Goal: Find specific page/section: Find specific page/section

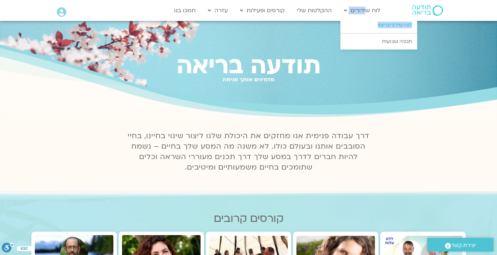
drag, startPoint x: 367, startPoint y: 8, endPoint x: 371, endPoint y: 26, distance: 18.8
click at [371, 17] on li "לוח שידורים לוח שידורים יומי תכניה שבועית" at bounding box center [361, 10] width 43 height 13
click at [371, 26] on link "לוח שידורים יומי" at bounding box center [378, 25] width 77 height 16
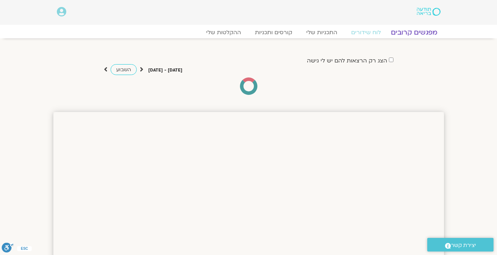
click at [428, 34] on link "מפגשים קרובים" at bounding box center [413, 32] width 63 height 8
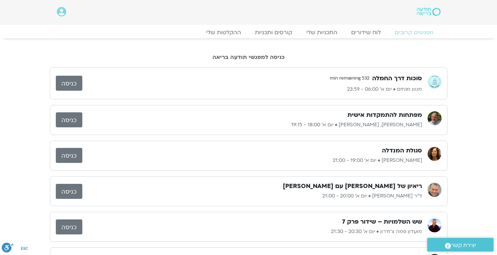
click at [74, 115] on link "כניסה" at bounding box center [69, 119] width 26 height 15
